Goal: Information Seeking & Learning: Learn about a topic

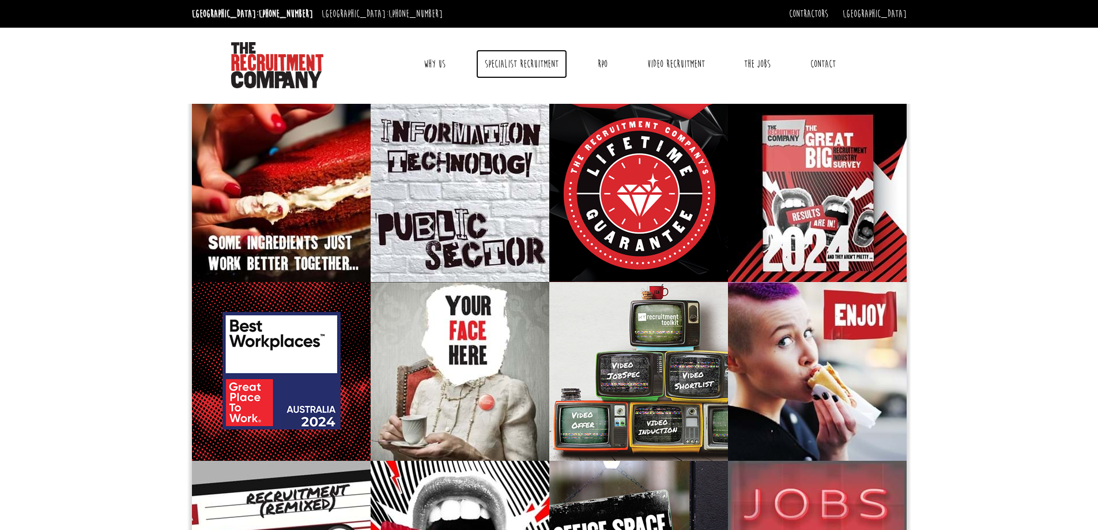
click at [511, 69] on link "Specialist Recruitment" at bounding box center [521, 64] width 91 height 29
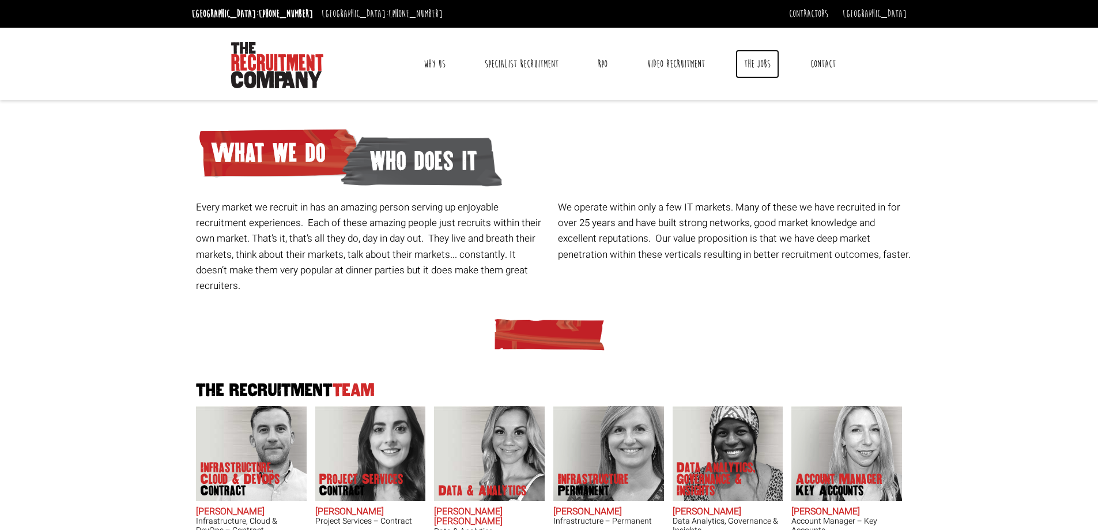
click at [762, 65] on link "The Jobs" at bounding box center [757, 64] width 44 height 29
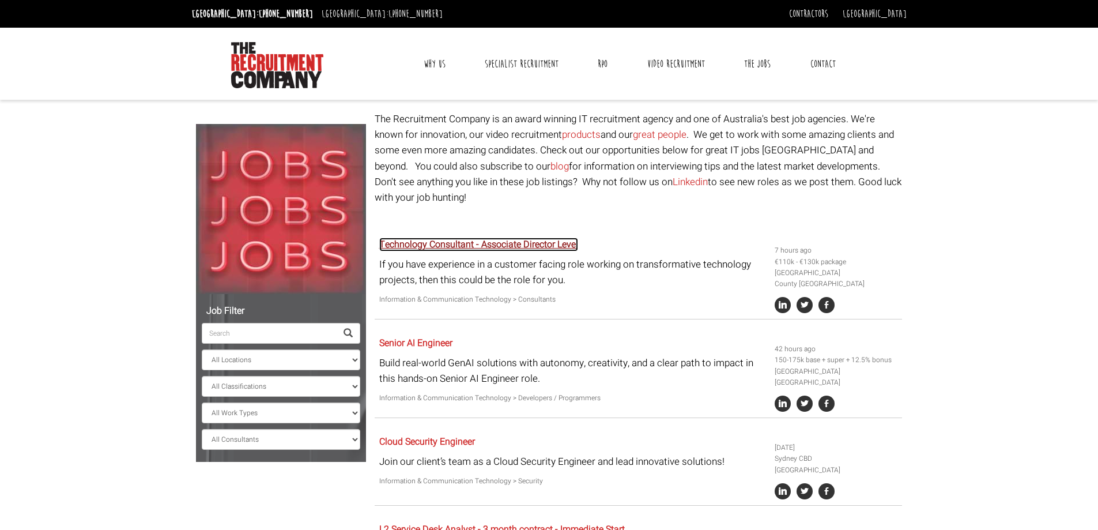
click at [496, 237] on link "Technology Consultant - Associate Director Level" at bounding box center [478, 244] width 199 height 14
click at [283, 360] on select "All Locations Sydney Melbourne Ireland Sydney CBD Parramatta Circular Quay Nort…" at bounding box center [281, 359] width 158 height 21
select select "[GEOGRAPHIC_DATA]"
click at [202, 349] on select "All Locations Sydney Melbourne Ireland Sydney CBD Parramatta Circular Quay Nort…" at bounding box center [281, 359] width 158 height 21
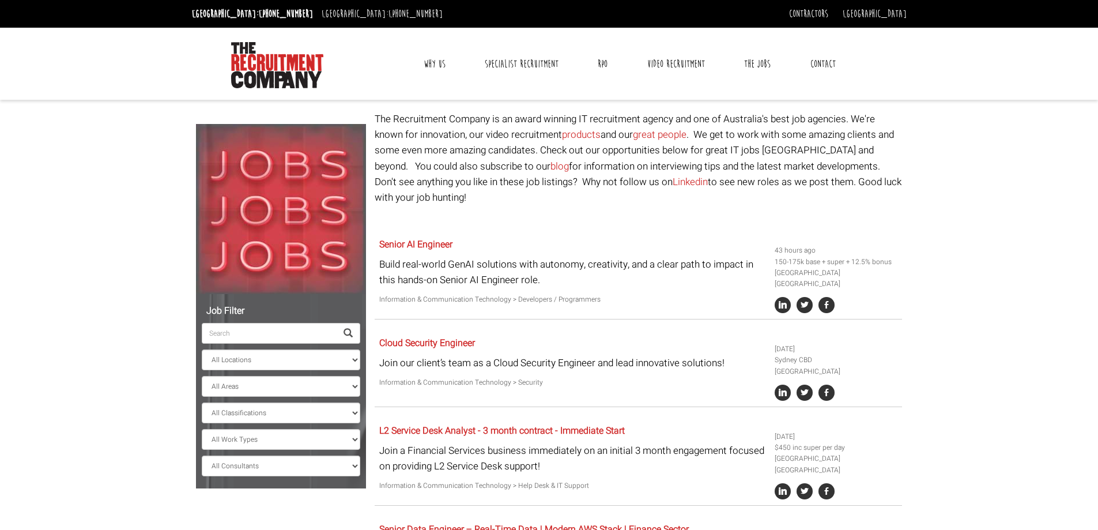
click at [120, 348] on body "Sydney: +61 2 8346 6700 Dublin: +353 1 697 2548 Contractors Timesheets Why Cont…" at bounding box center [549, 449] width 1098 height 898
click at [828, 16] on link "Contractors" at bounding box center [808, 13] width 39 height 13
click at [984, 82] on header "Sydney: +61 2 8346 6700 Dublin: +353 1 697 2548 Contractors Timesheets Why Cont…" at bounding box center [549, 50] width 1098 height 100
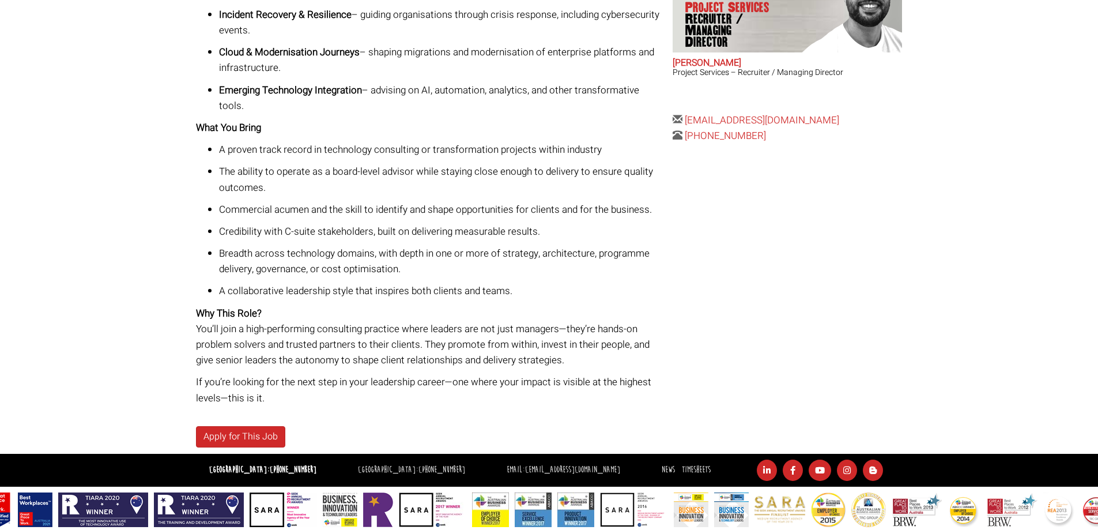
scroll to position [459, 0]
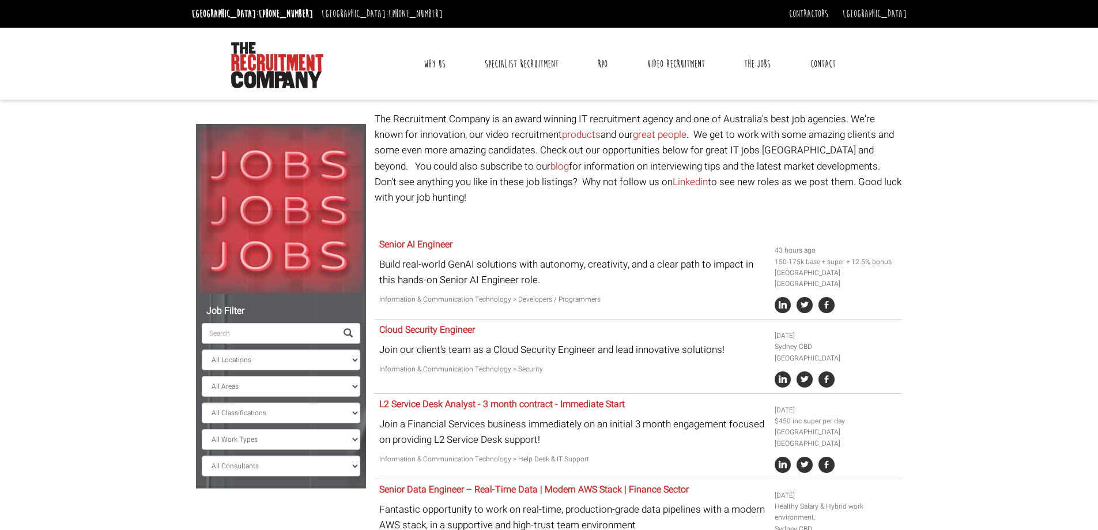
select select "[GEOGRAPHIC_DATA]"
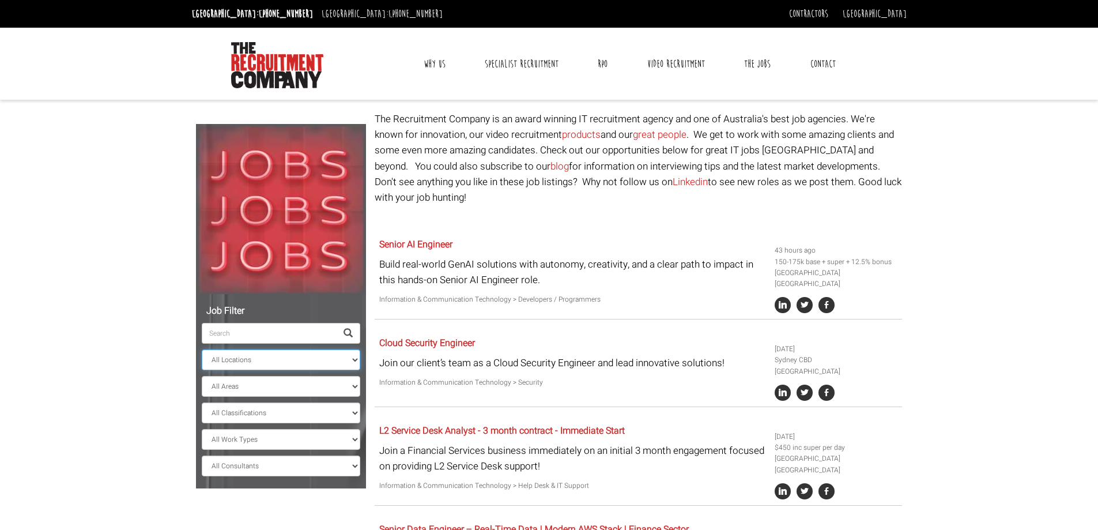
click at [278, 364] on select "All Locations Sydney Melbourne Ireland Sydney CBD Parramatta Circular Quay Nort…" at bounding box center [281, 359] width 158 height 21
select select
click at [202, 349] on select "All Locations Sydney Melbourne Ireland Sydney CBD Parramatta Circular Quay Nort…" at bounding box center [281, 359] width 158 height 21
